Goal: Task Accomplishment & Management: Manage account settings

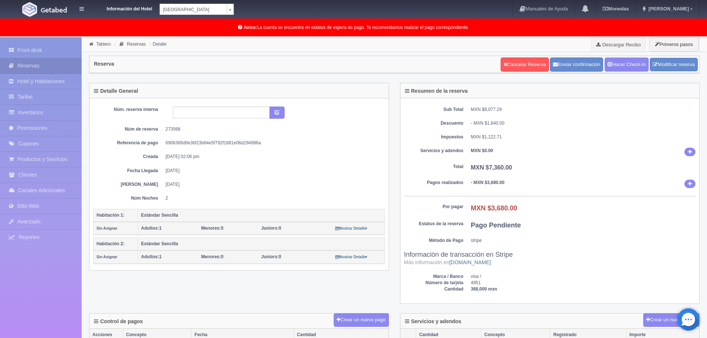
click at [168, 129] on dd "273568" at bounding box center [273, 129] width 214 height 6
copy dd "273568"
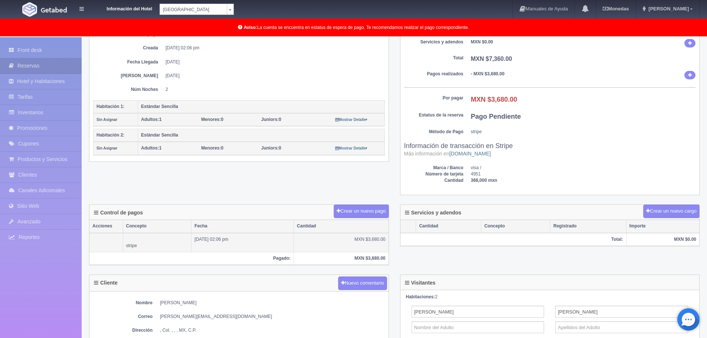
scroll to position [186, 0]
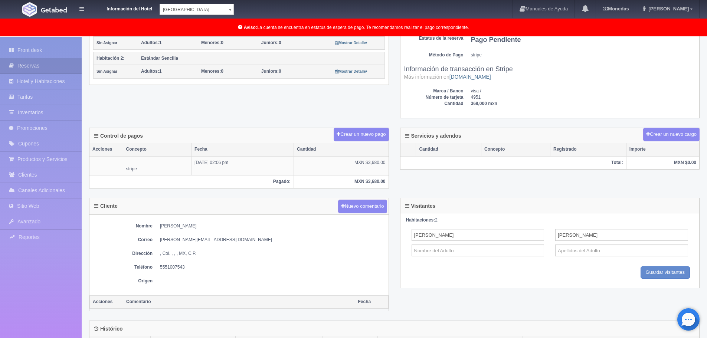
click at [170, 266] on dd "5551007543" at bounding box center [272, 267] width 225 height 6
copy dd "5551007543"
click at [198, 238] on dd "e.garcia@gcas.com.mx" at bounding box center [272, 240] width 225 height 6
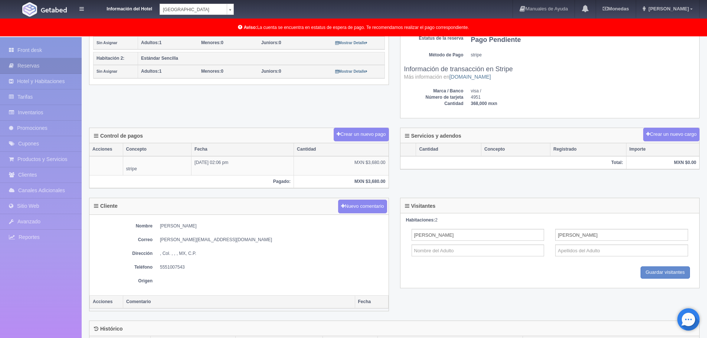
click at [203, 241] on dd "[PERSON_NAME][EMAIL_ADDRESS][DOMAIN_NAME]" at bounding box center [272, 240] width 225 height 6
drag, startPoint x: 209, startPoint y: 241, endPoint x: 153, endPoint y: 240, distance: 56.1
click at [153, 240] on dl "Correo e.garcia@gcas.com.mx" at bounding box center [239, 240] width 292 height 6
copy dd "[PERSON_NAME][EMAIL_ADDRESS][DOMAIN_NAME]"
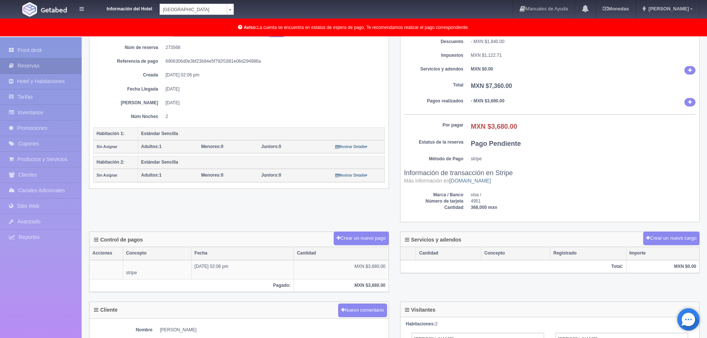
scroll to position [74, 0]
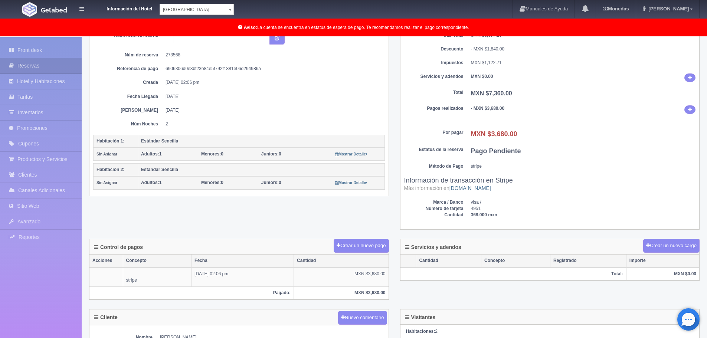
click at [239, 142] on th "Estándar Sencilla" at bounding box center [261, 141] width 247 height 13
click at [345, 154] on small "Mostrar Detalle" at bounding box center [351, 154] width 32 height 4
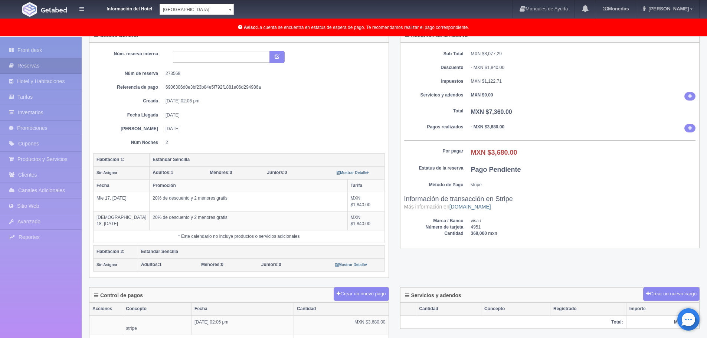
scroll to position [0, 0]
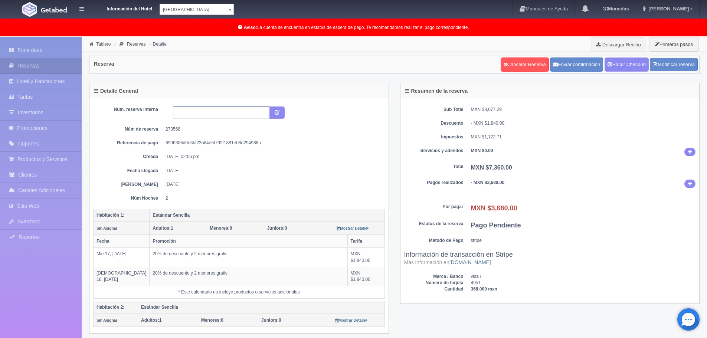
click at [192, 114] on input "text" at bounding box center [221, 113] width 97 height 12
type input "16788"
click at [275, 110] on icon "submit" at bounding box center [277, 112] width 5 height 5
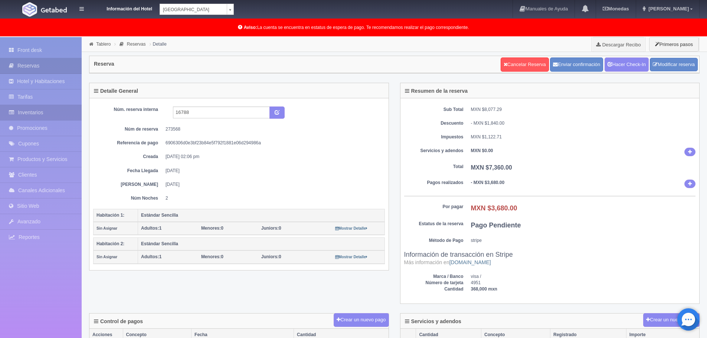
click at [30, 113] on link "Inventarios" at bounding box center [41, 112] width 82 height 15
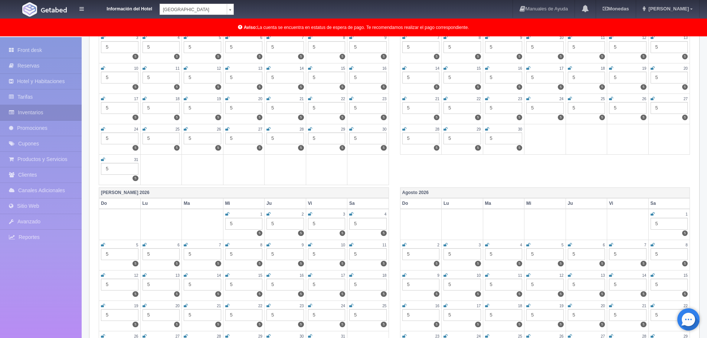
scroll to position [983, 0]
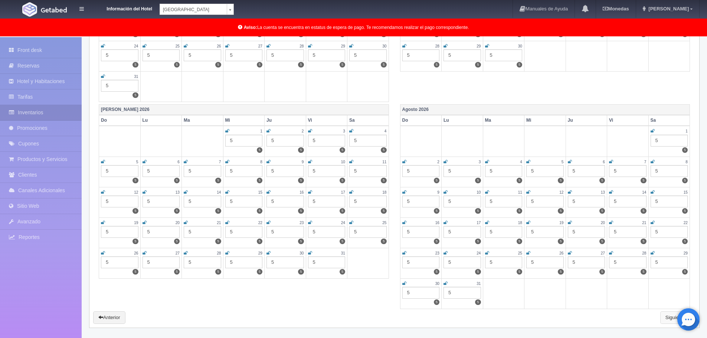
click at [669, 320] on link "Siguiente" at bounding box center [678, 318] width 35 height 13
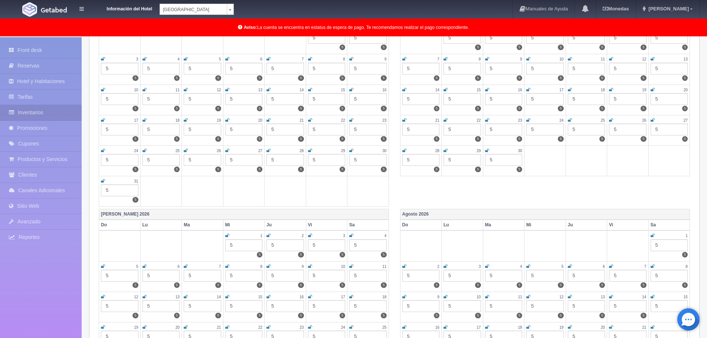
scroll to position [760, 0]
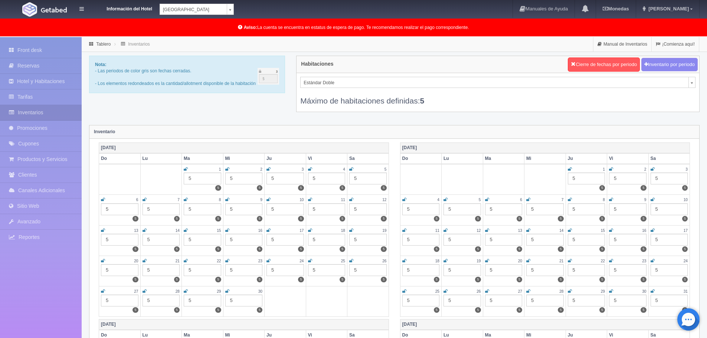
scroll to position [186, 0]
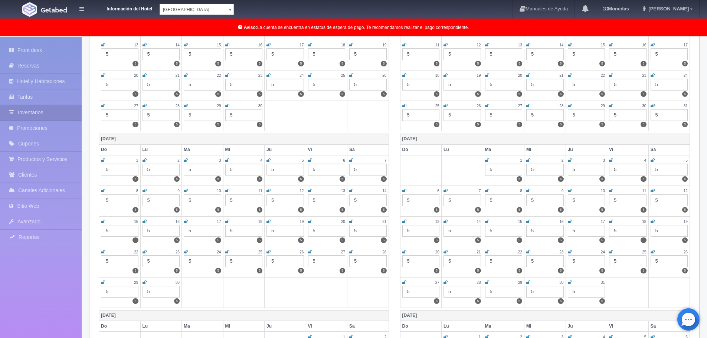
click at [351, 190] on icon at bounding box center [351, 191] width 4 height 4
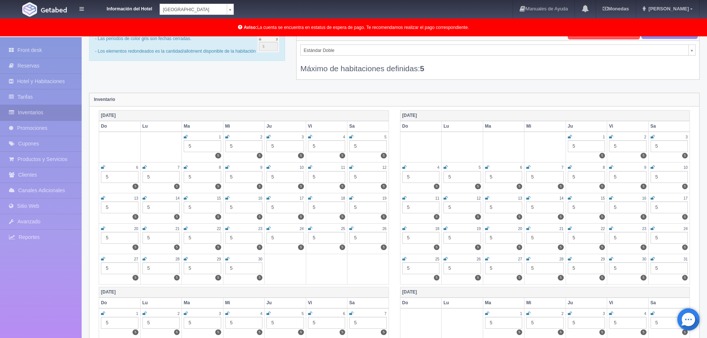
scroll to position [0, 0]
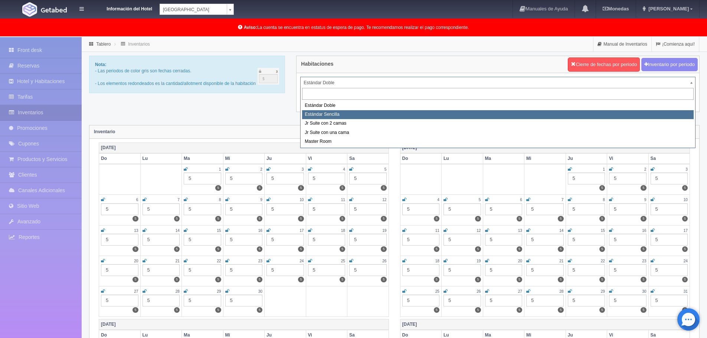
select select "488"
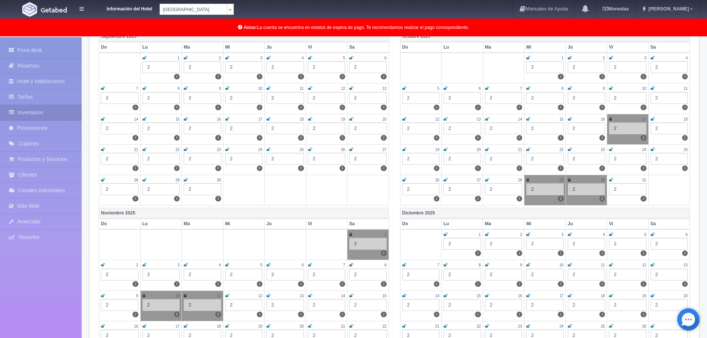
scroll to position [260, 0]
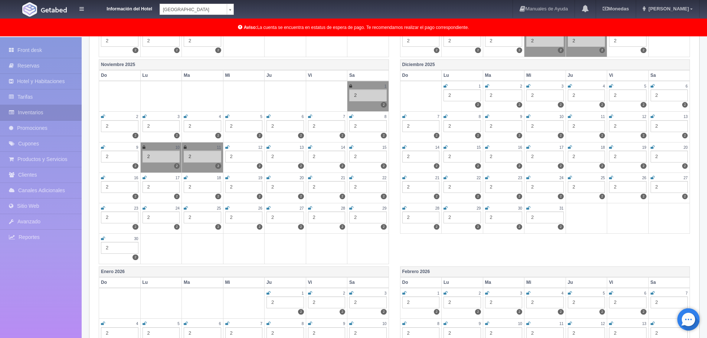
click at [309, 149] on icon at bounding box center [310, 147] width 4 height 4
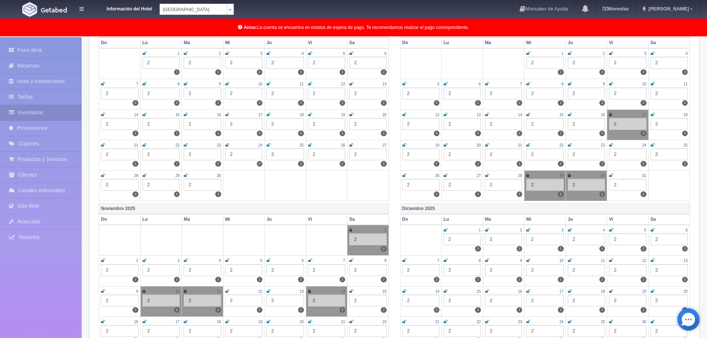
scroll to position [37, 0]
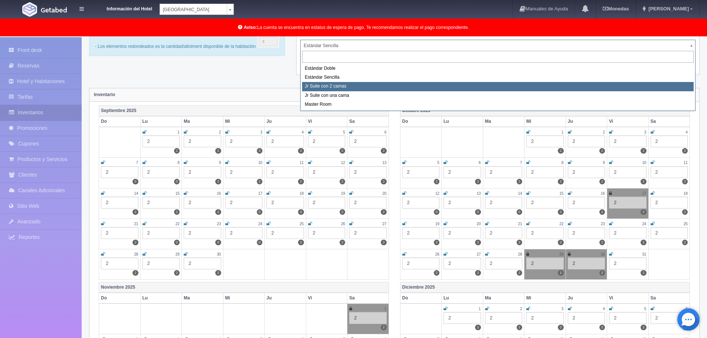
select select "489"
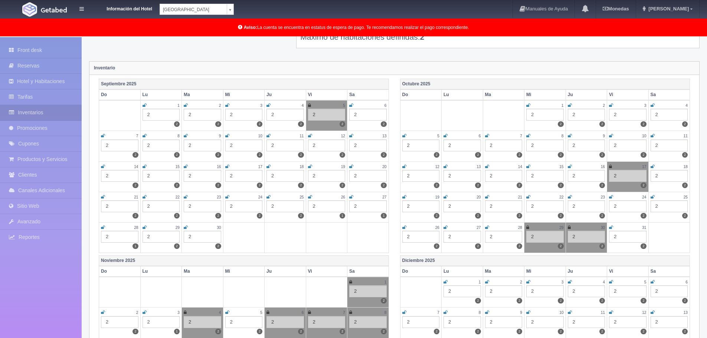
scroll to position [186, 0]
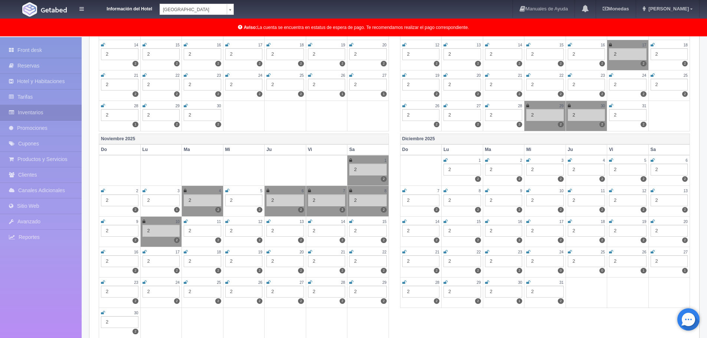
drag, startPoint x: 311, startPoint y: 221, endPoint x: 316, endPoint y: 219, distance: 5.2
click at [312, 221] on icon at bounding box center [310, 221] width 4 height 4
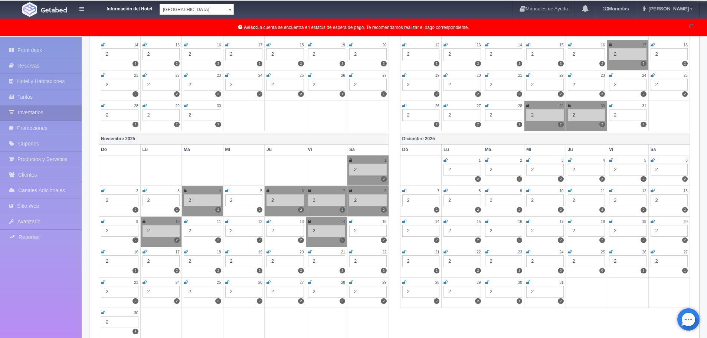
scroll to position [0, 0]
